Goal: Transaction & Acquisition: Obtain resource

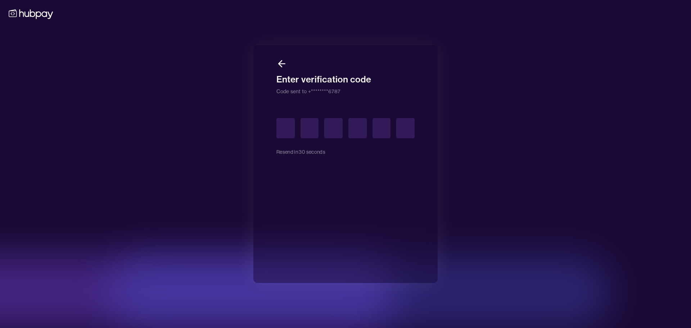
type input "*"
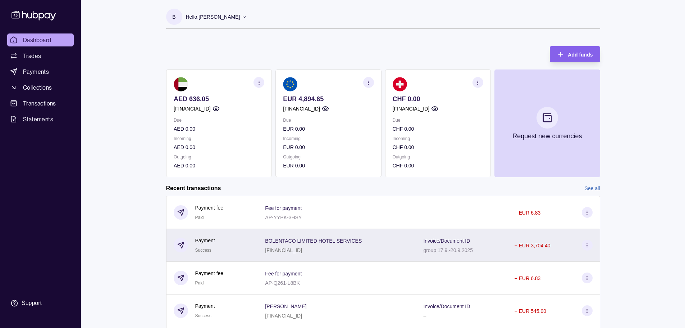
click at [586, 245] on icon at bounding box center [586, 244] width 5 height 5
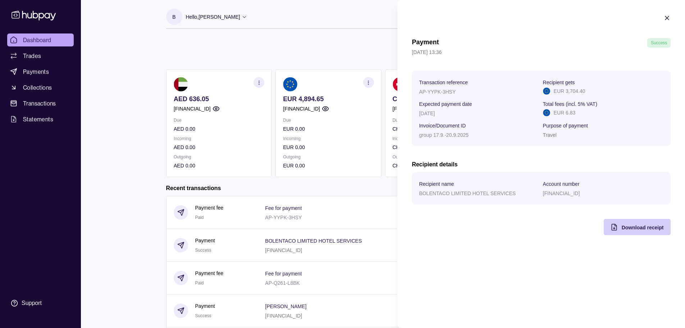
click at [650, 225] on span "Download receipt" at bounding box center [642, 227] width 42 height 6
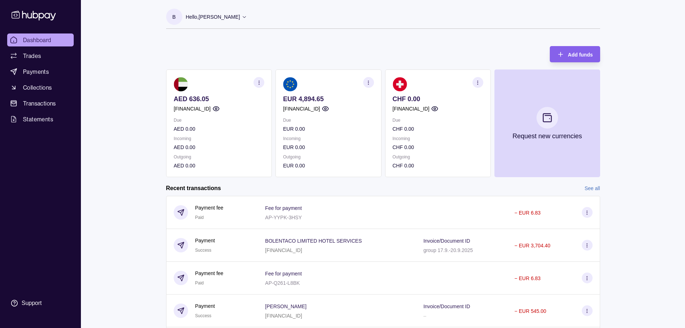
click at [127, 123] on html "Dashboard Trades Payments Collections Transactions Statements Support B Hello, …" at bounding box center [342, 191] width 685 height 383
click at [224, 18] on p "Hello, [PERSON_NAME]" at bounding box center [213, 17] width 54 height 8
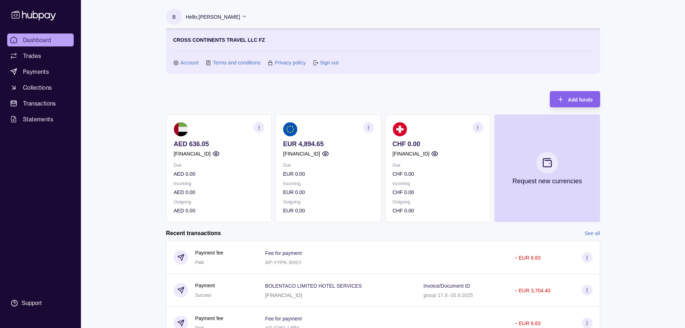
click at [334, 59] on link "Sign out" at bounding box center [329, 63] width 18 height 8
click at [331, 63] on link "Sign out" at bounding box center [329, 63] width 18 height 8
